Goal: Information Seeking & Learning: Learn about a topic

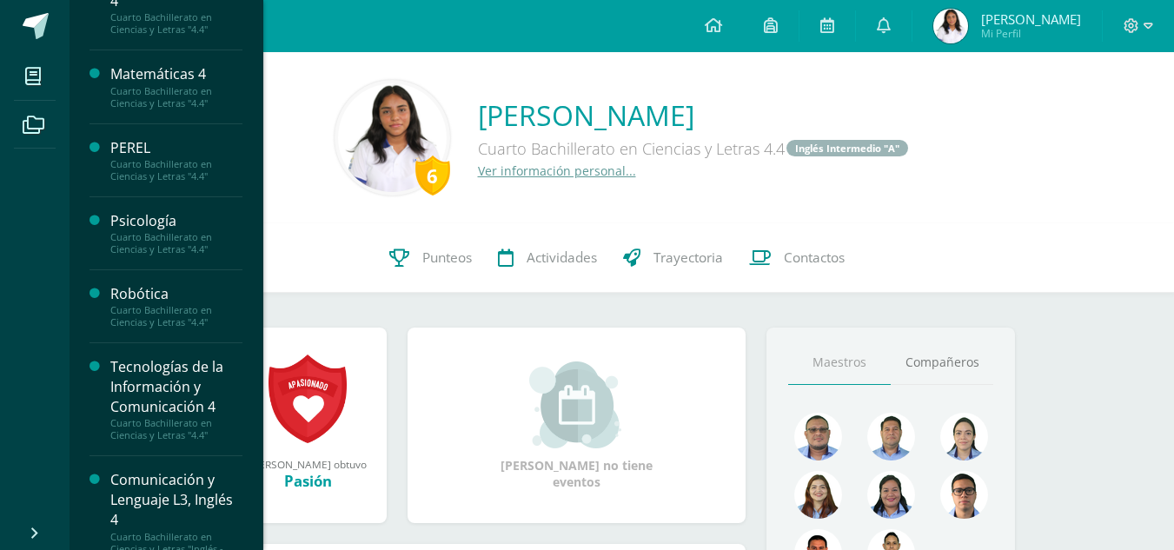
scroll to position [582, 0]
click at [150, 219] on div "Psicología" at bounding box center [176, 220] width 132 height 20
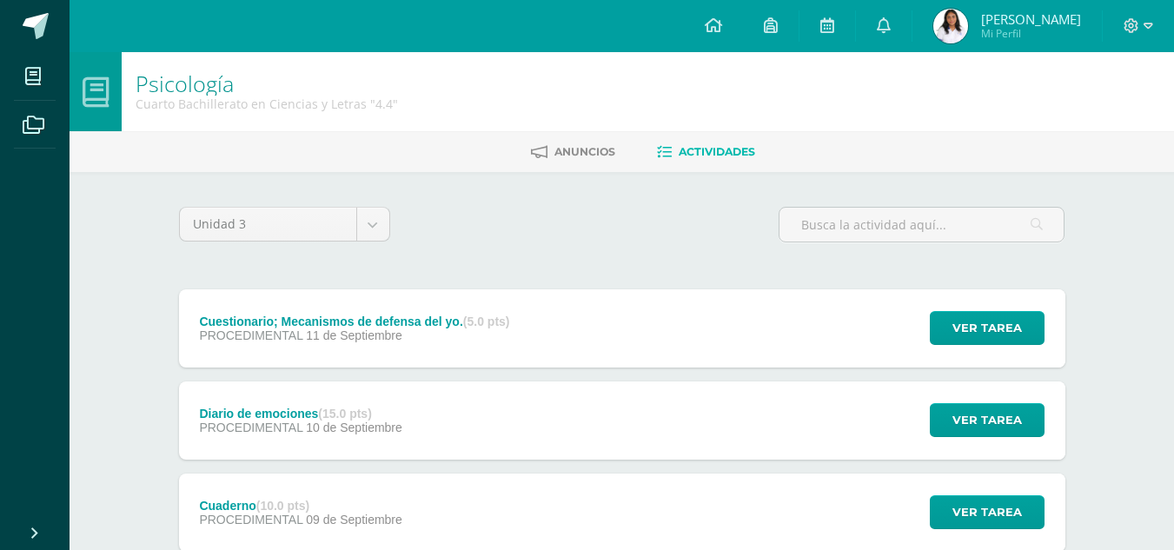
scroll to position [69, 0]
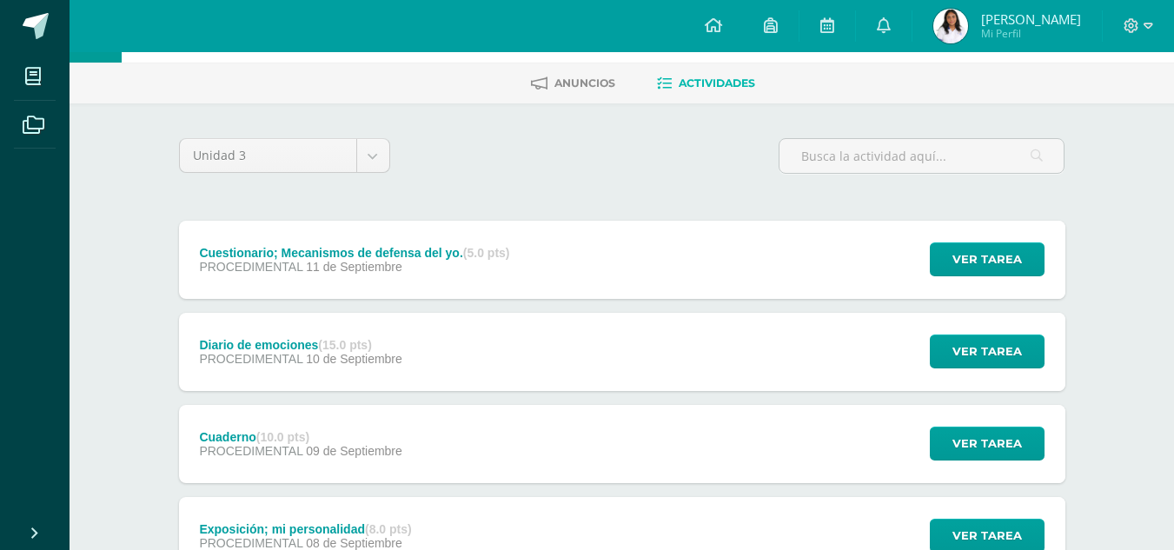
click at [589, 264] on div "Cuestionario; Mecanismos de defensa del yo. (5.0 pts) PROCEDIMENTAL [DATE] Ver …" at bounding box center [622, 260] width 886 height 78
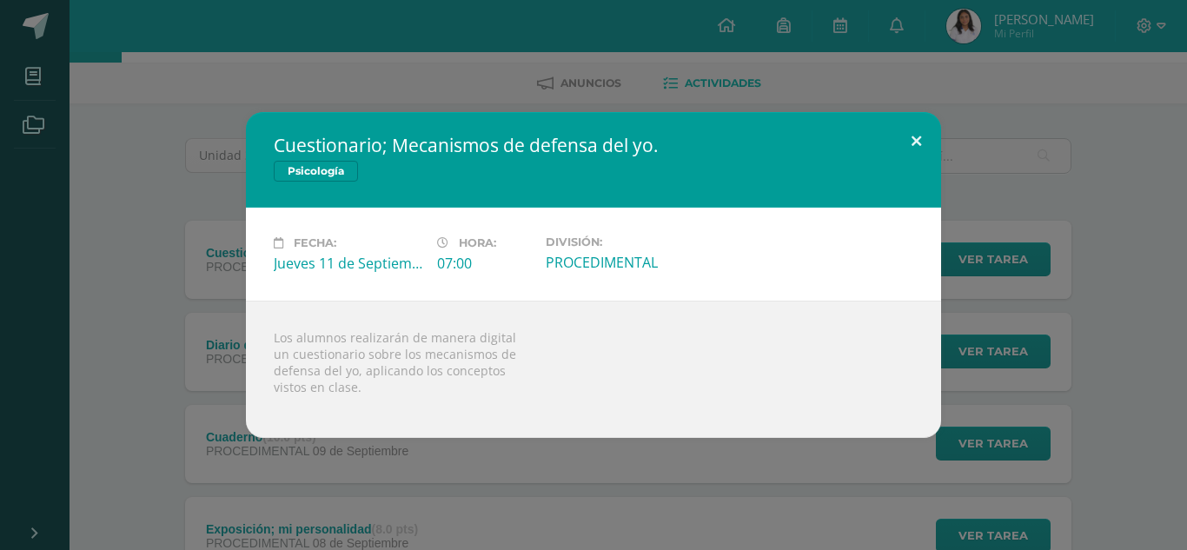
click at [919, 145] on button at bounding box center [917, 141] width 50 height 59
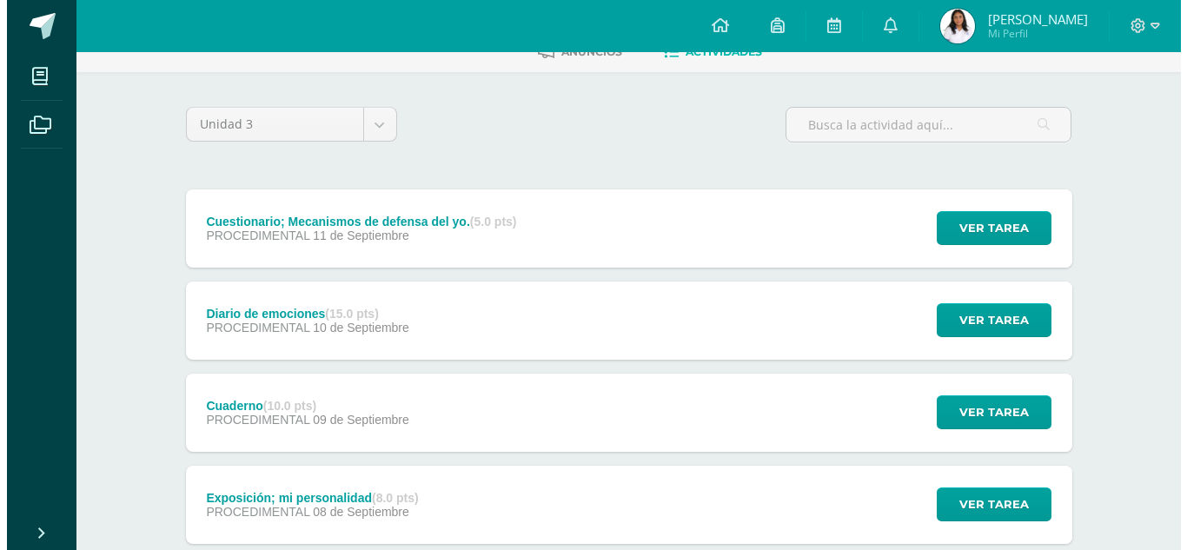
scroll to position [102, 0]
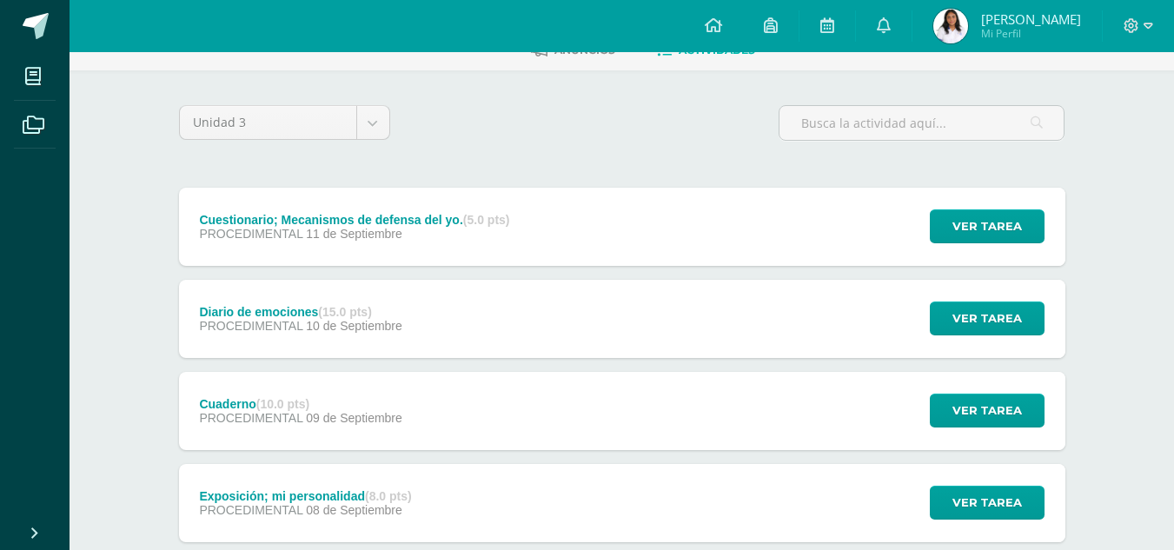
click at [555, 316] on div "Diario de emociones (15.0 pts) PROCEDIMENTAL [DATE] Ver tarea Diario de emocion…" at bounding box center [622, 319] width 886 height 78
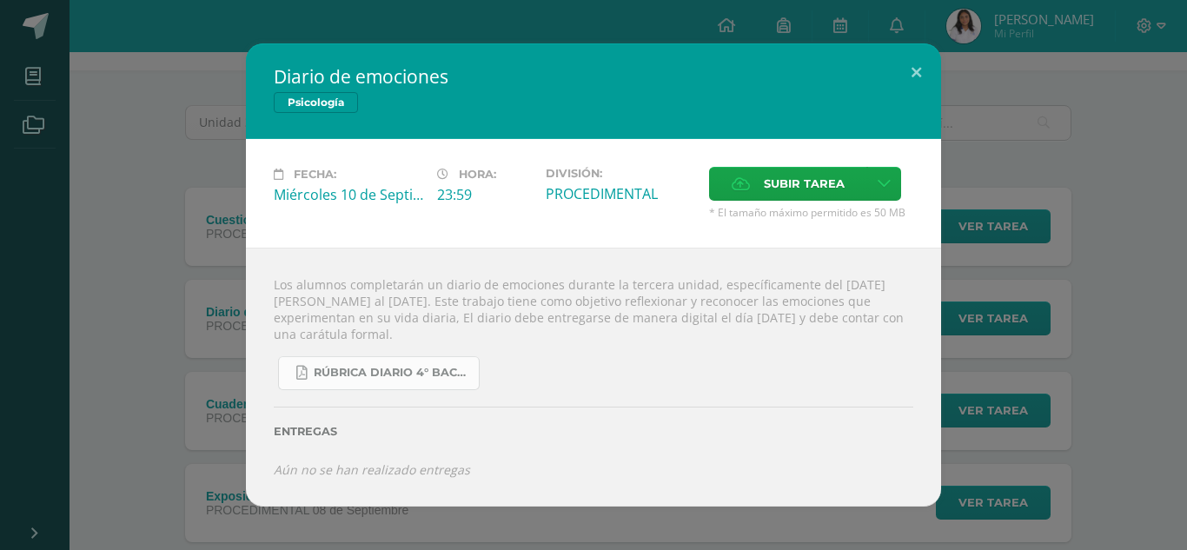
click at [434, 368] on span "RÚBRICA DIARIO 4° BACHI.pdf" at bounding box center [392, 373] width 156 height 14
